Goal: Task Accomplishment & Management: Manage account settings

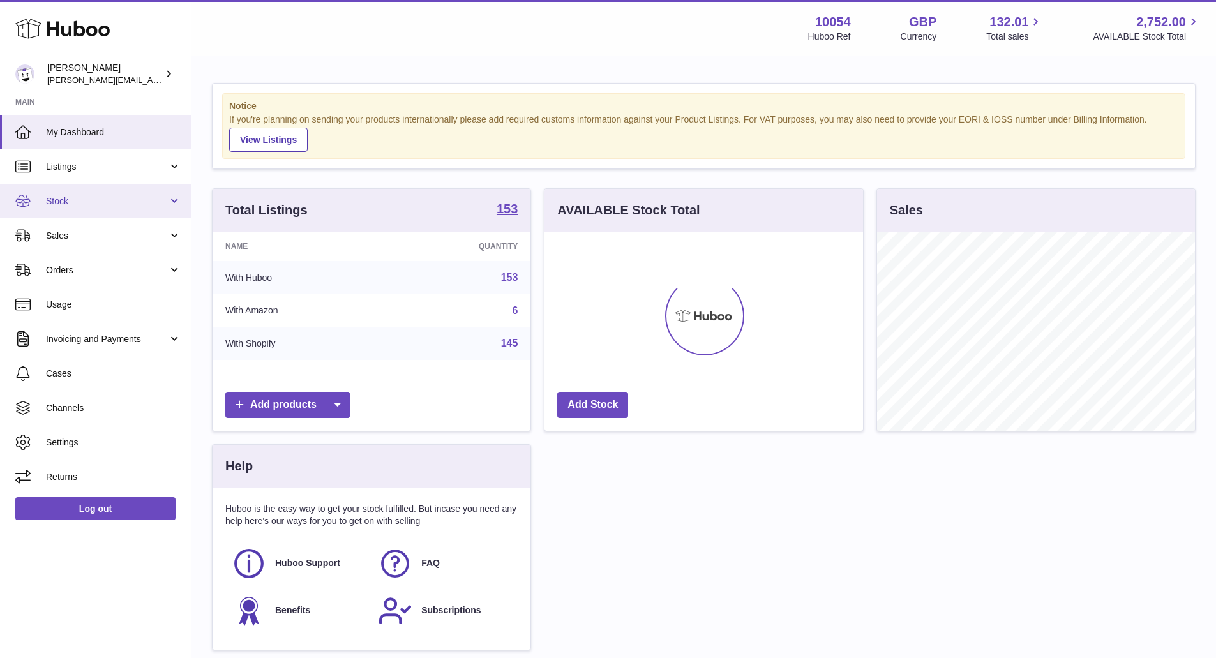
scroll to position [199, 318]
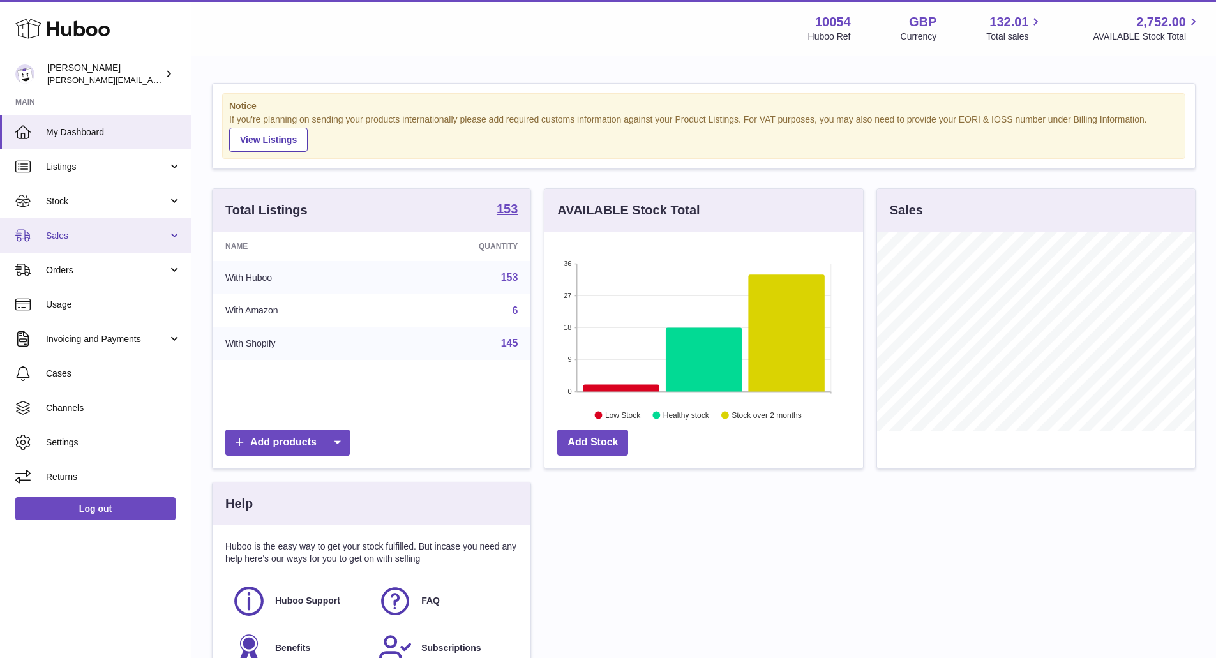
click at [151, 230] on span "Sales" at bounding box center [107, 236] width 122 height 12
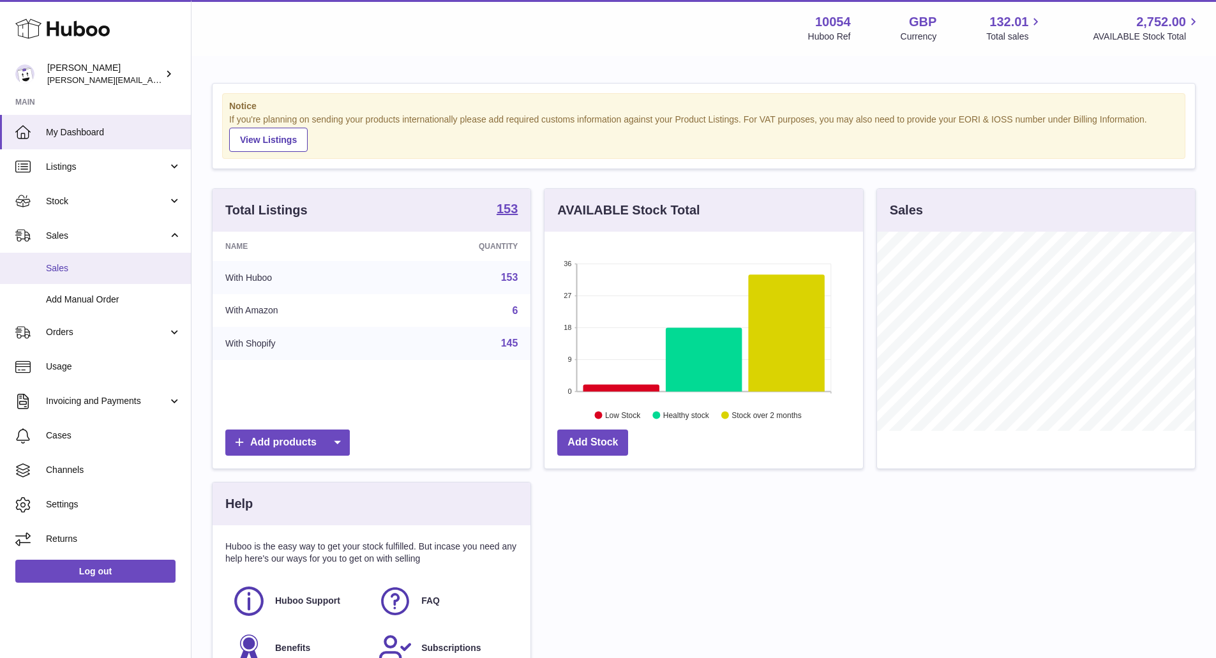
click at [136, 275] on link "Sales" at bounding box center [95, 268] width 191 height 31
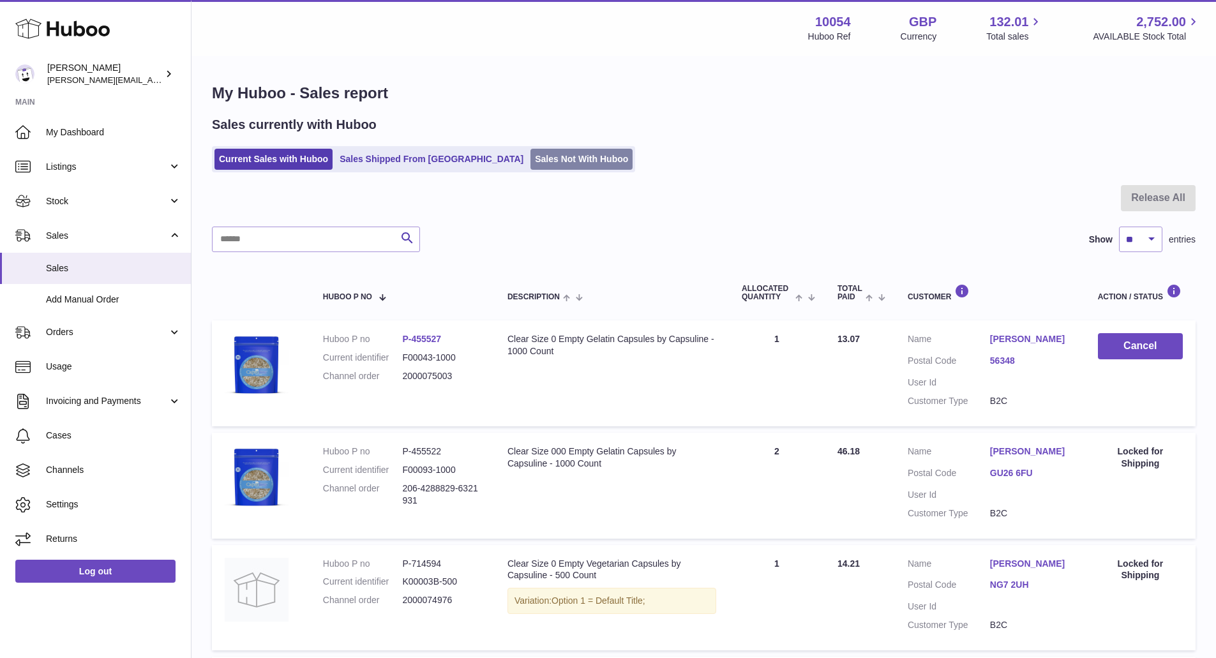
click at [530, 150] on link "Sales Not With Huboo" at bounding box center [581, 159] width 102 height 21
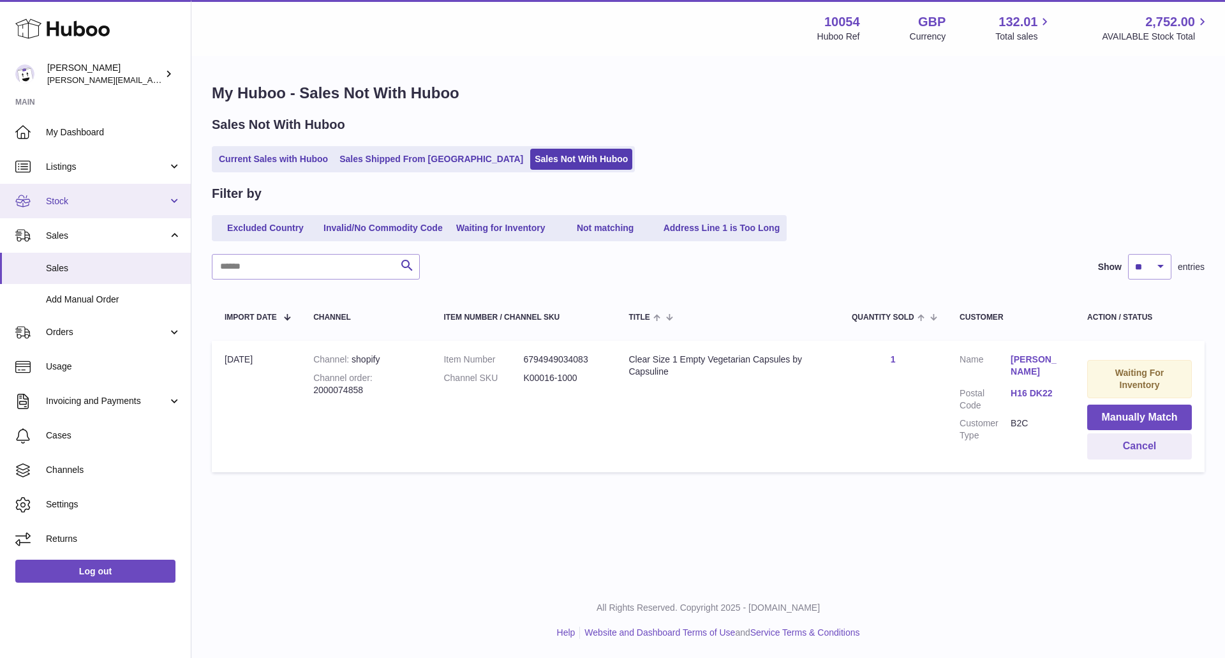
click at [141, 195] on span "Stock" at bounding box center [107, 201] width 122 height 12
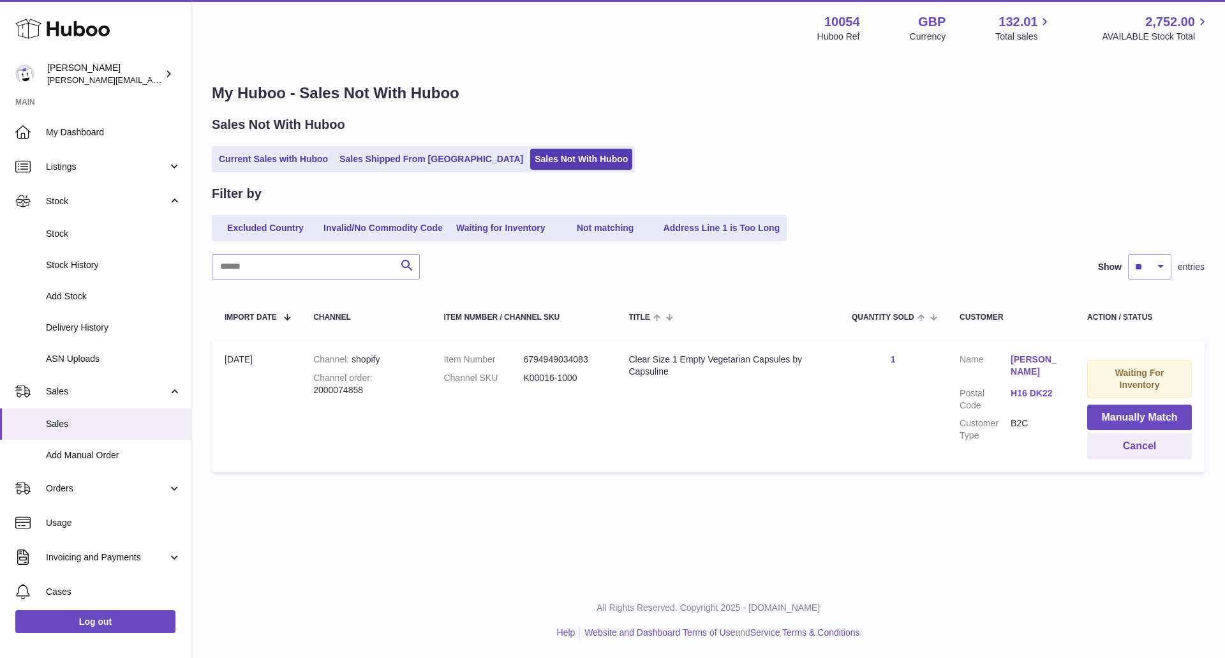
click at [336, 387] on div "Channel order 2000074858" at bounding box center [365, 384] width 105 height 24
copy div "order 2000074858"
click at [1126, 412] on button "Manually Match" at bounding box center [1139, 418] width 105 height 26
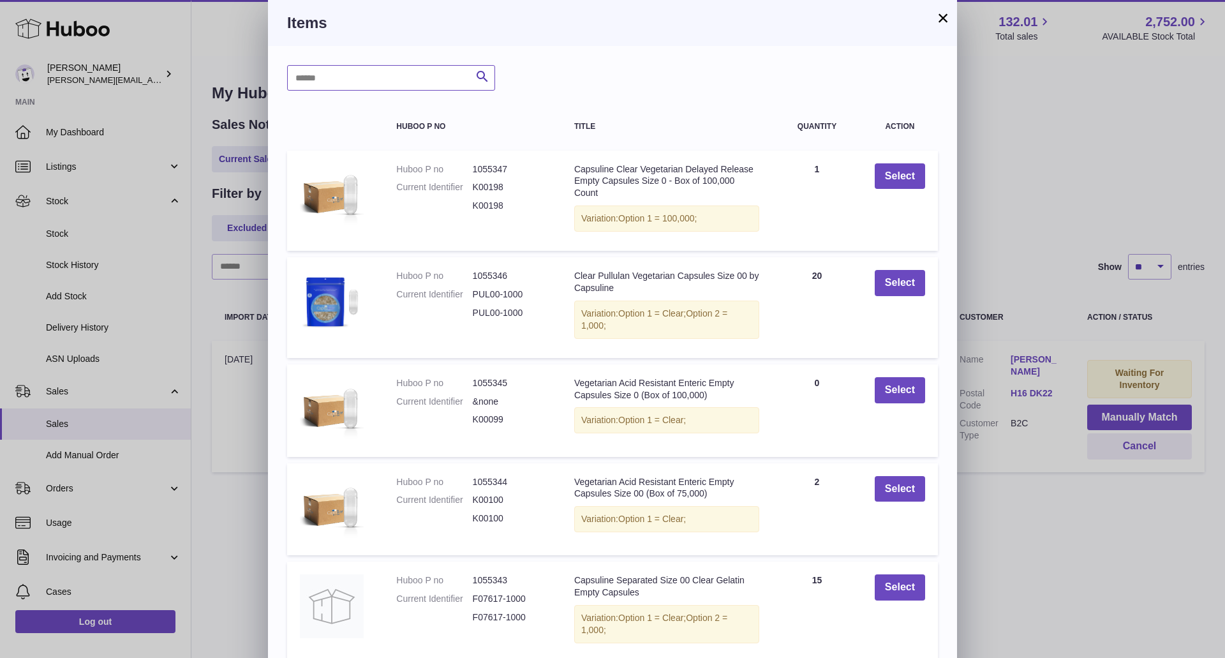
click at [414, 84] on input "text" at bounding box center [391, 78] width 208 height 26
type input "**********"
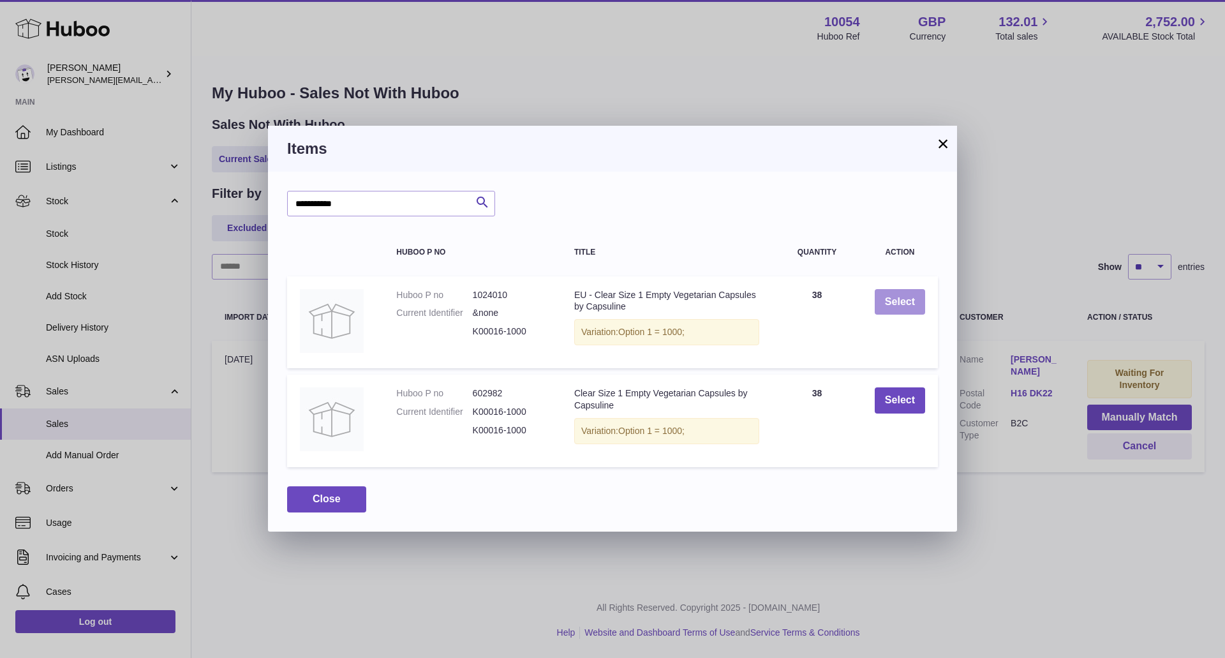
click at [890, 307] on button "Select" at bounding box center [900, 302] width 50 height 26
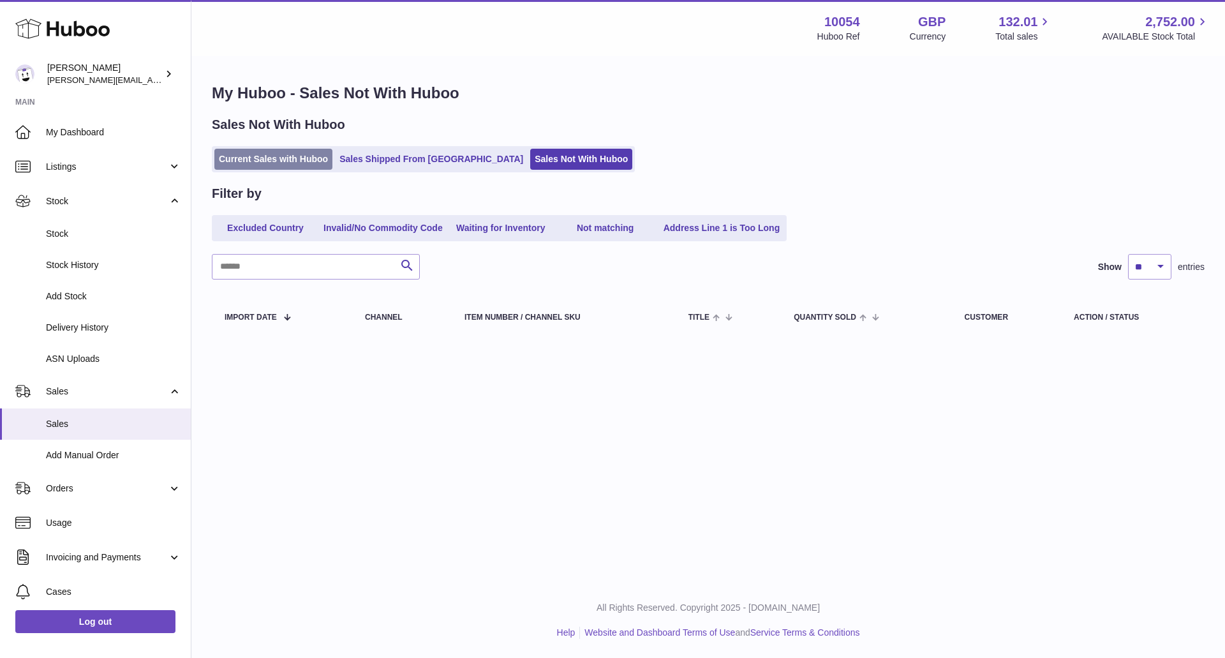
click at [317, 160] on link "Current Sales with Huboo" at bounding box center [273, 159] width 118 height 21
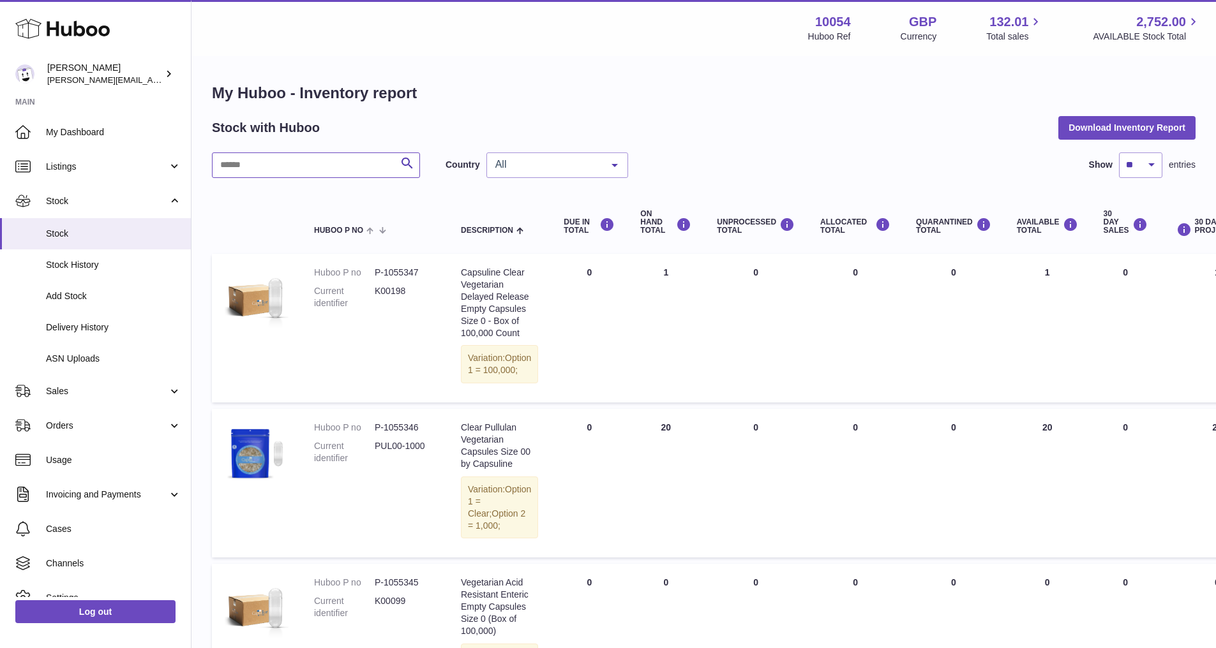
drag, startPoint x: 293, startPoint y: 166, endPoint x: 296, endPoint y: 159, distance: 7.7
click at [295, 164] on input "text" at bounding box center [316, 166] width 208 height 26
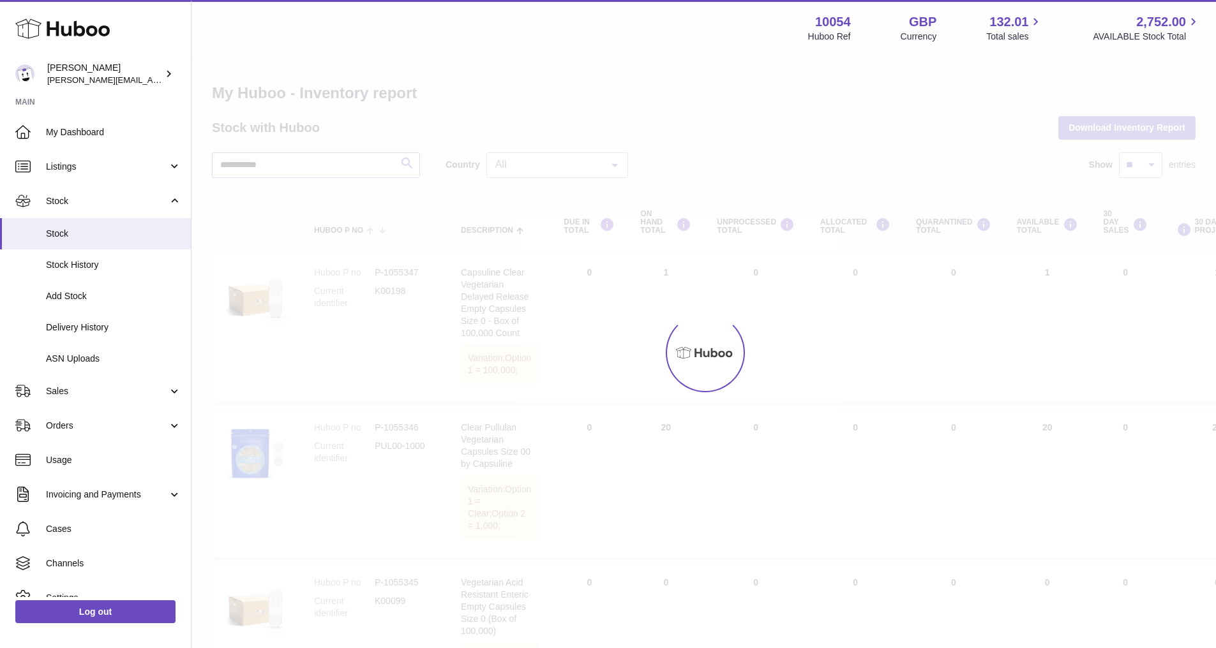
type input "**********"
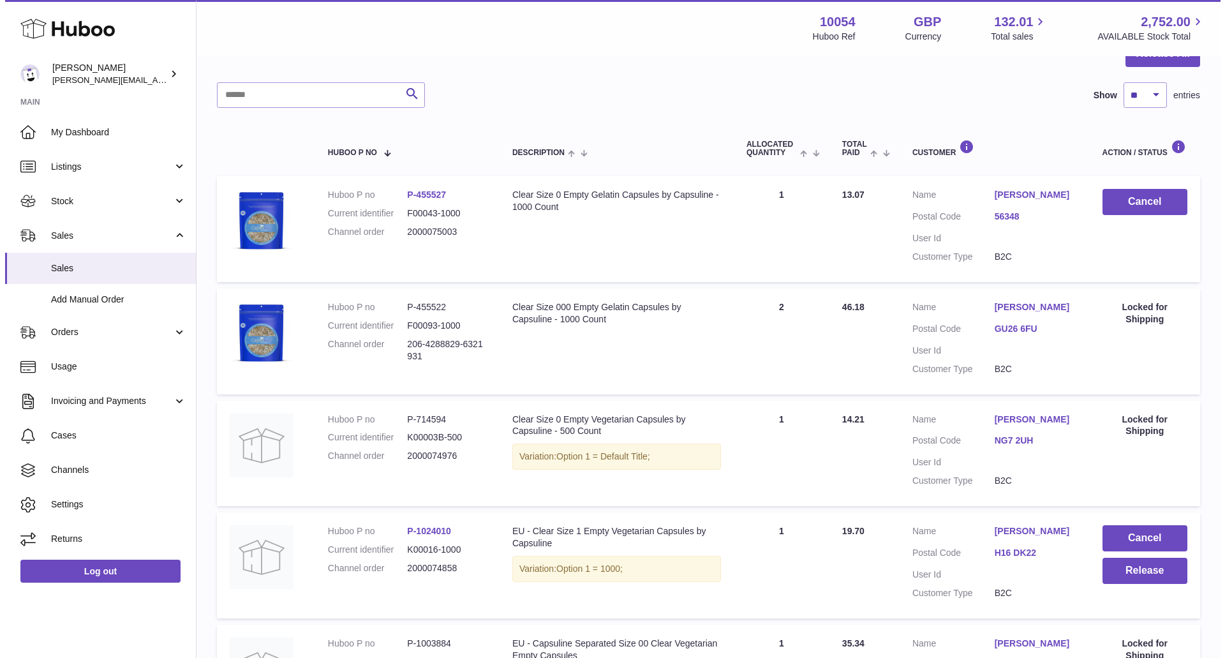
scroll to position [319, 0]
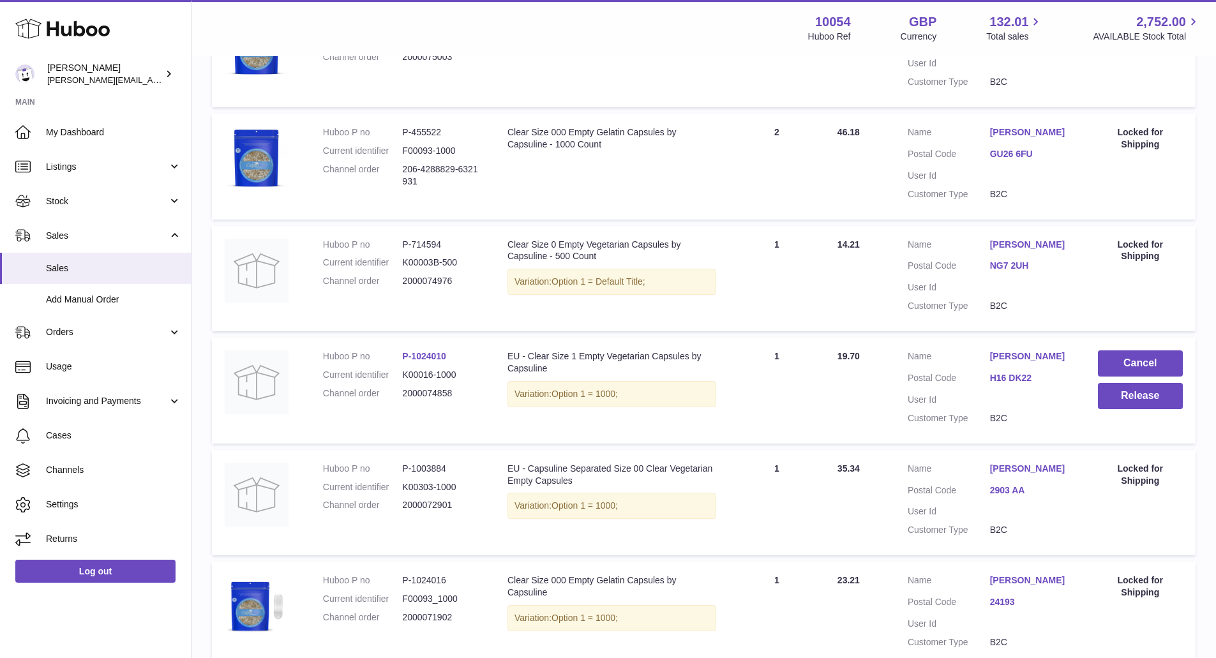
click at [994, 354] on link "[PERSON_NAME]" at bounding box center [1031, 356] width 82 height 12
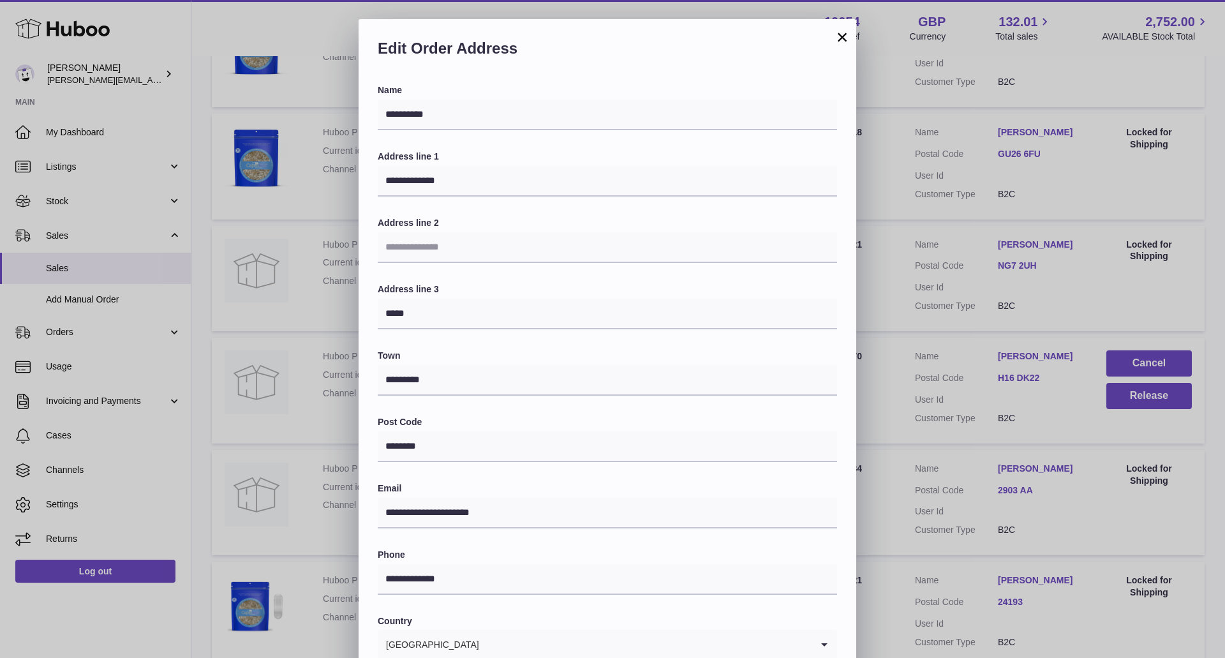
scroll to position [146, 0]
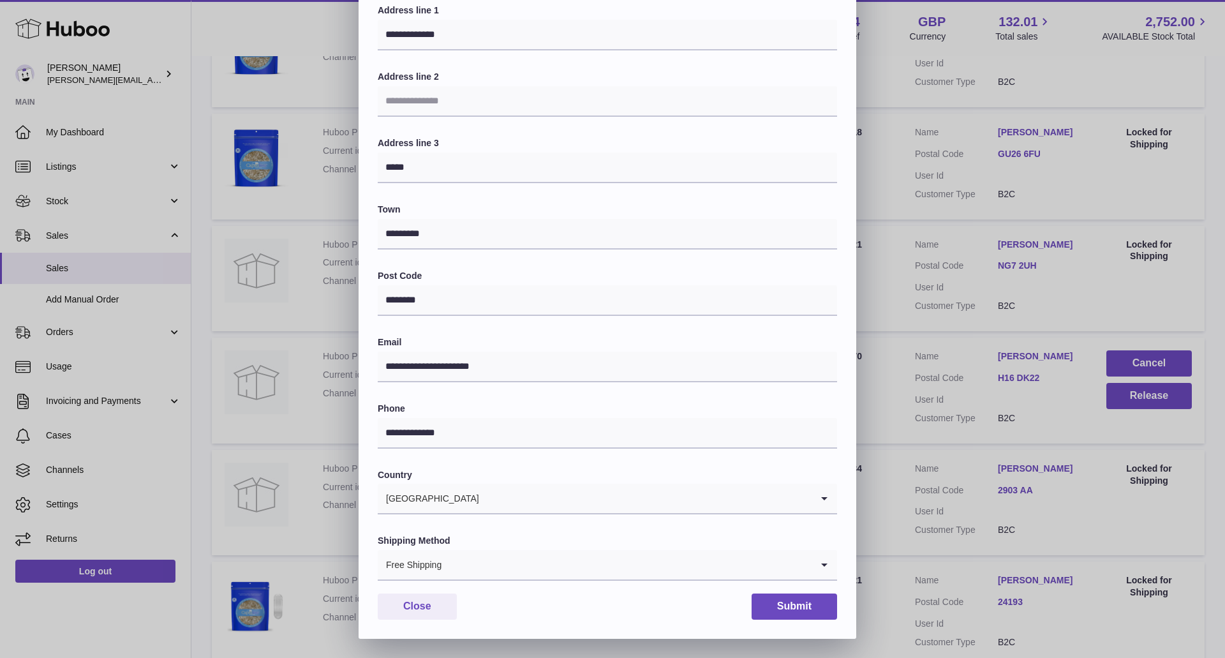
click at [482, 577] on input "Search for option" at bounding box center [626, 564] width 369 height 29
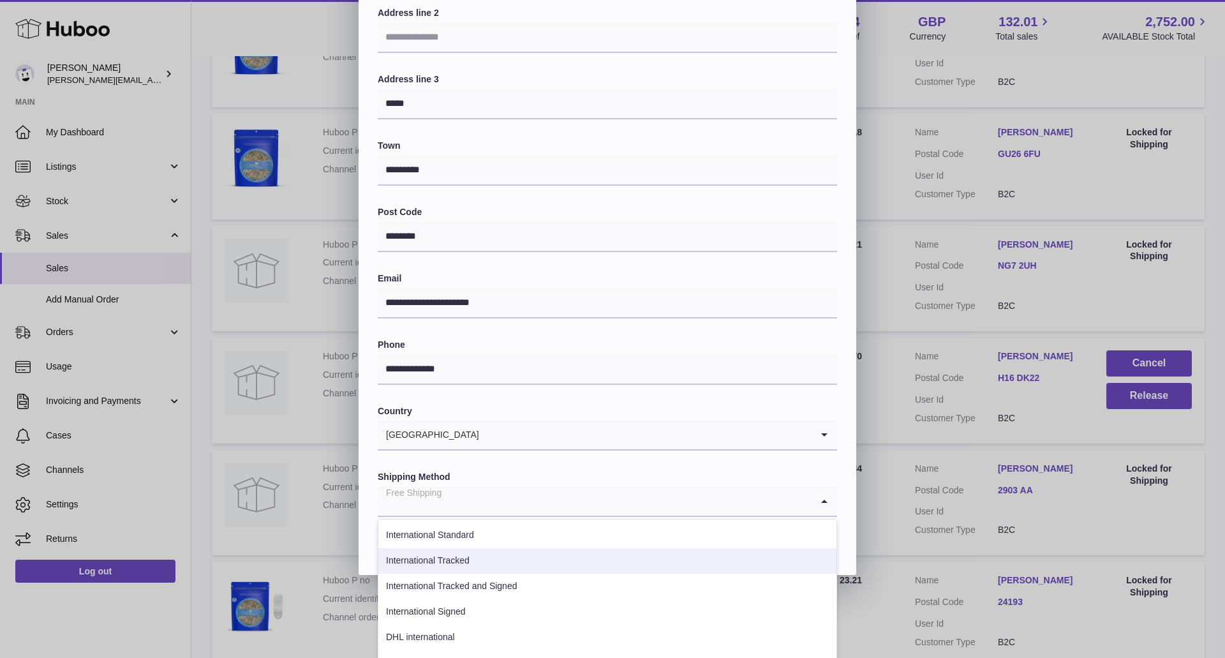
click at [507, 564] on li "International Tracked" at bounding box center [607, 561] width 458 height 26
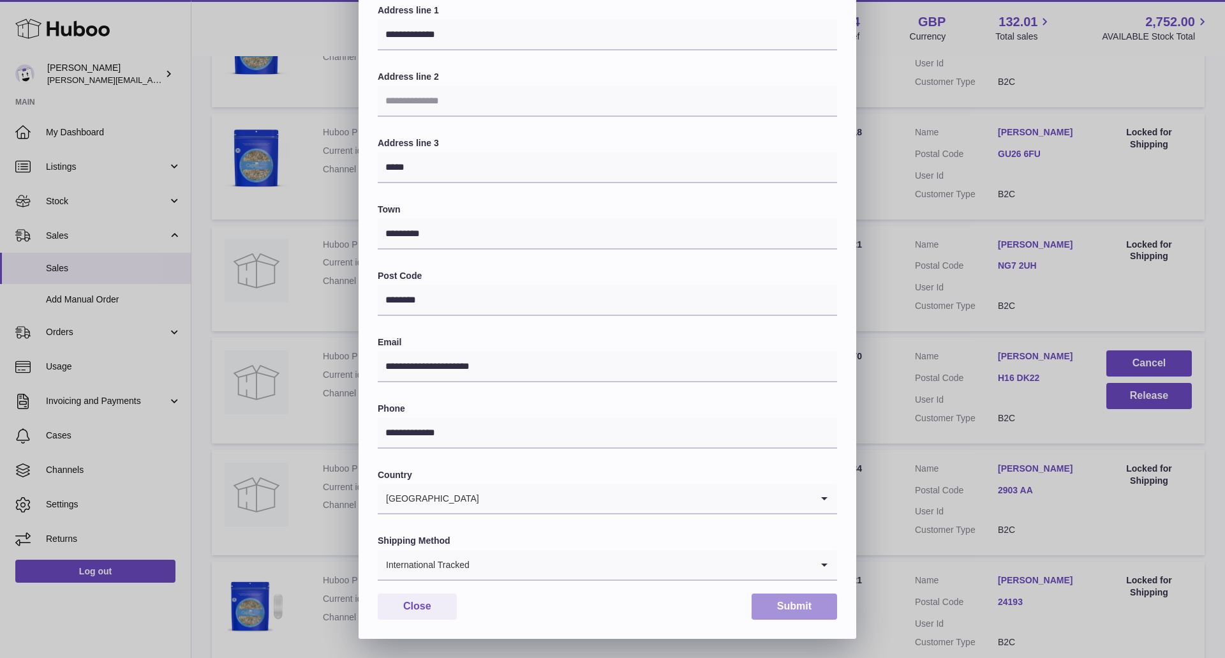
click at [805, 603] on button "Submit" at bounding box center [795, 606] width 86 height 26
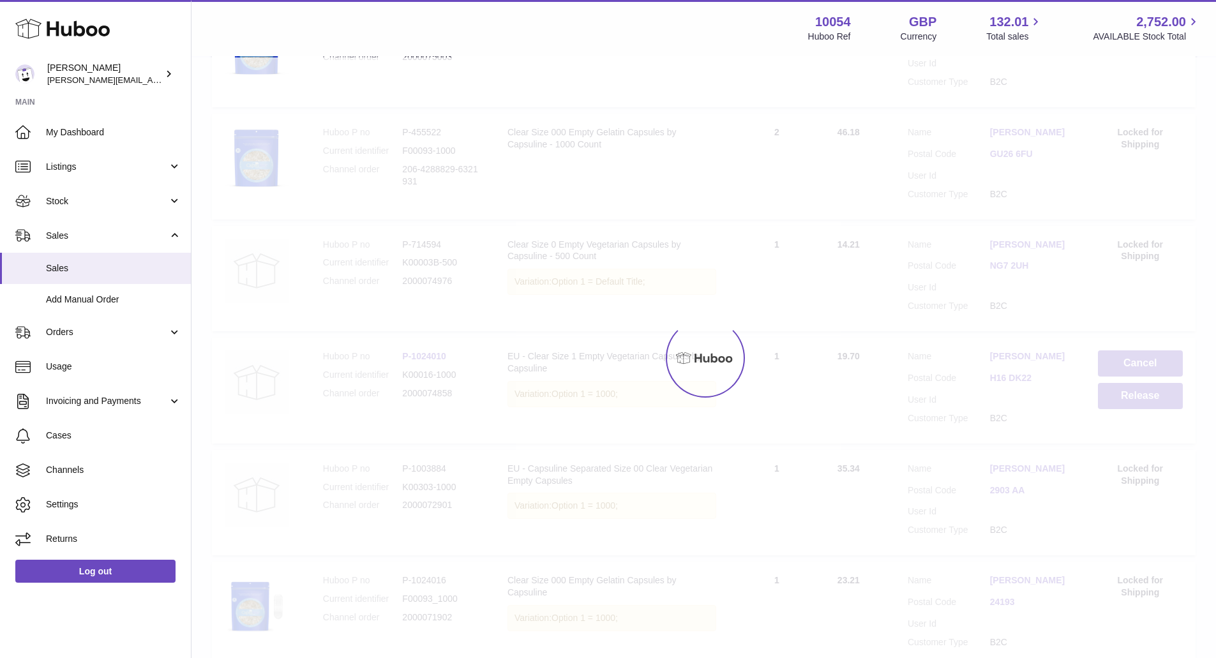
scroll to position [0, 0]
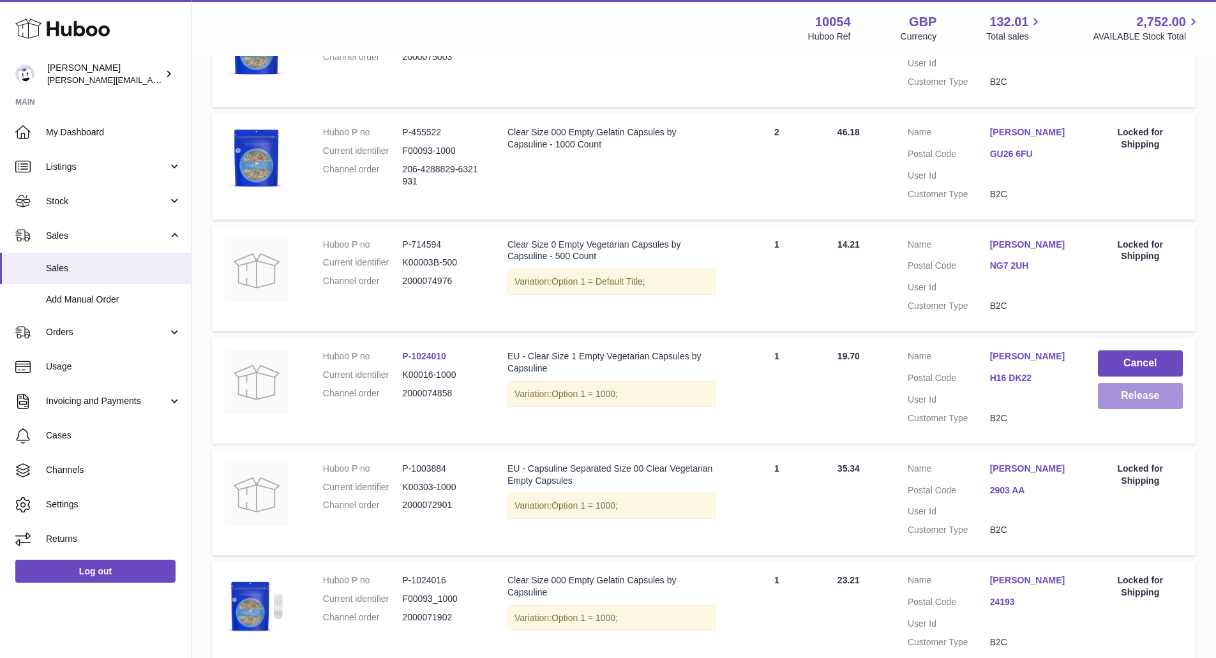
click at [1119, 405] on button "Release" at bounding box center [1140, 396] width 85 height 26
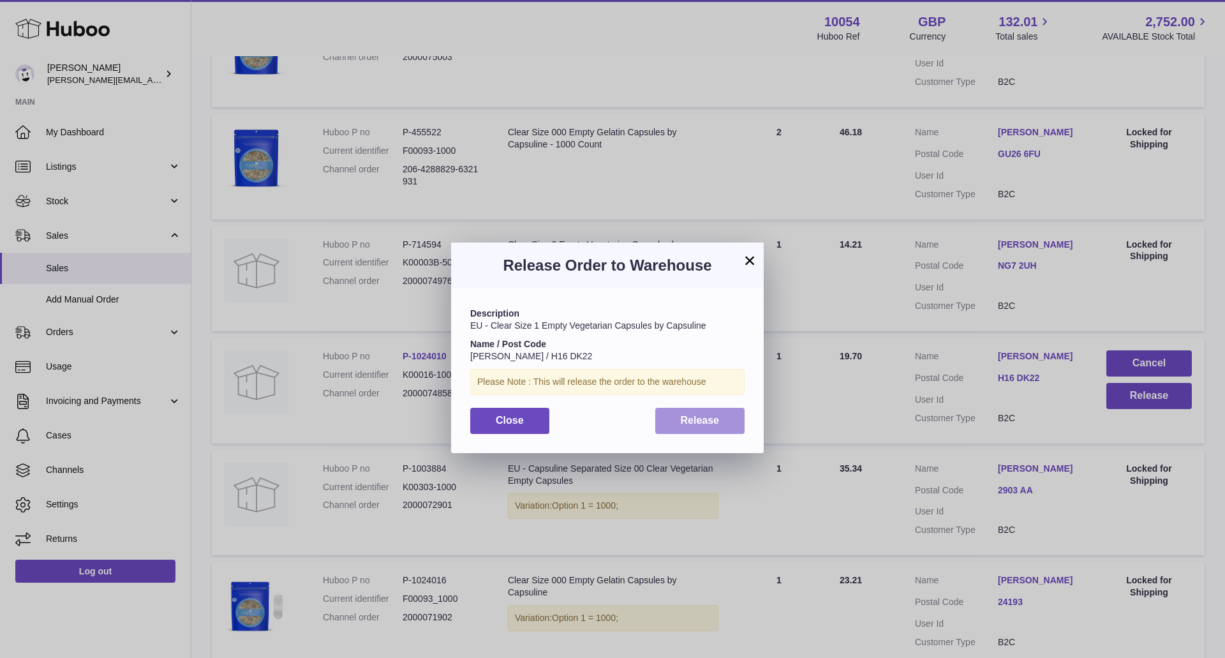
click at [706, 428] on button "Release" at bounding box center [700, 421] width 90 height 26
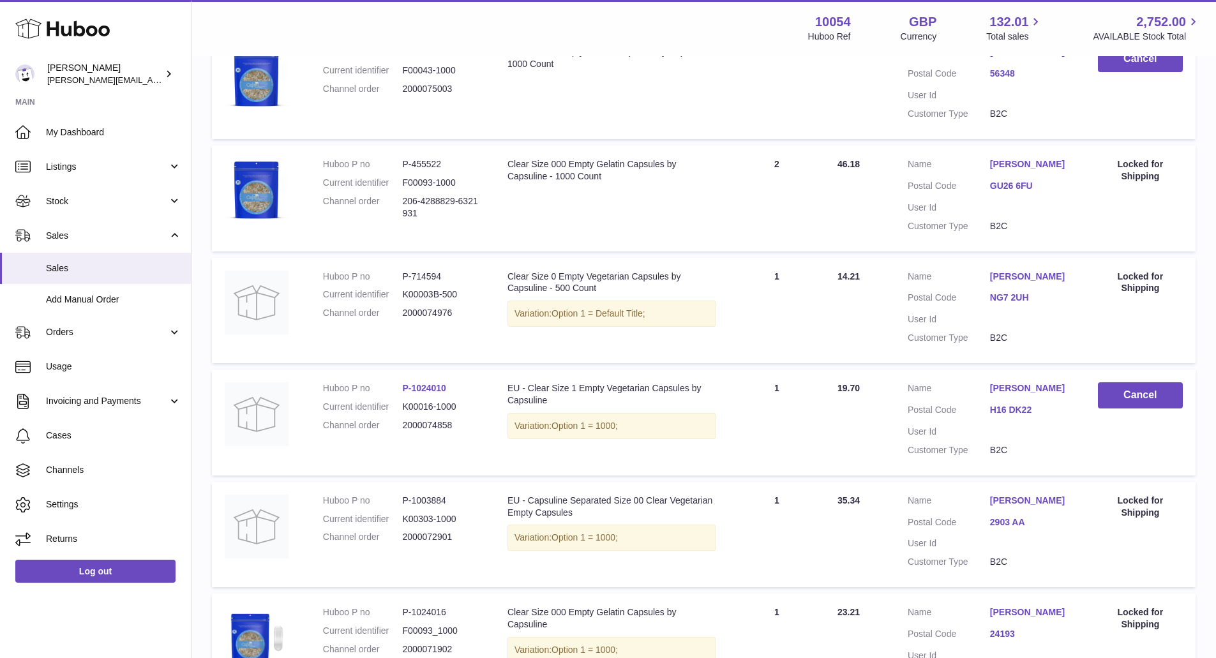
scroll to position [53, 0]
